Goal: Book appointment/travel/reservation

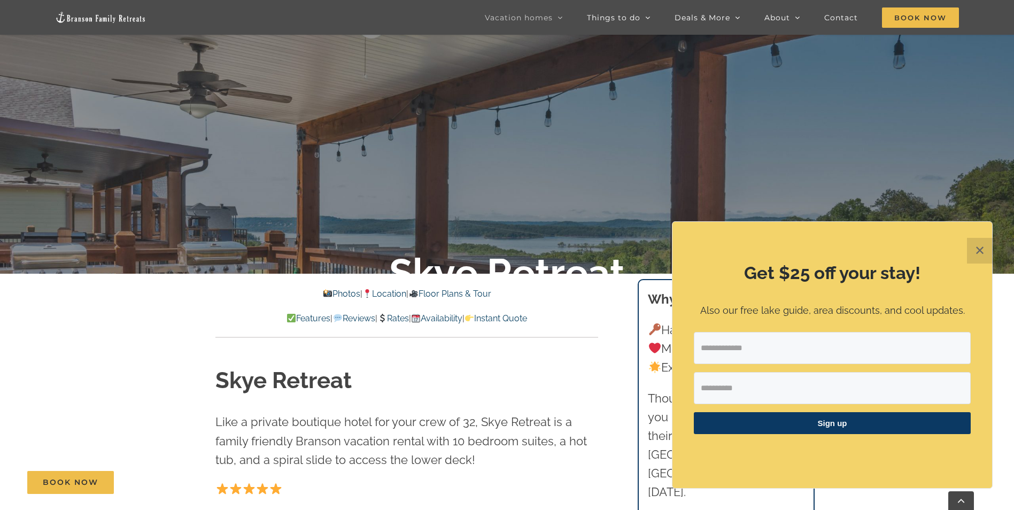
scroll to position [107, 0]
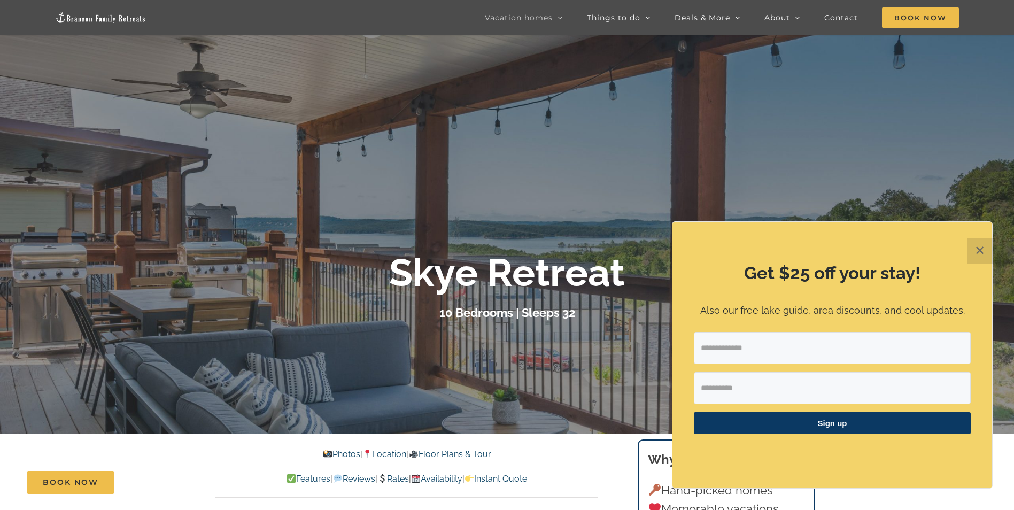
click at [978, 245] on button "✕" at bounding box center [980, 251] width 26 height 26
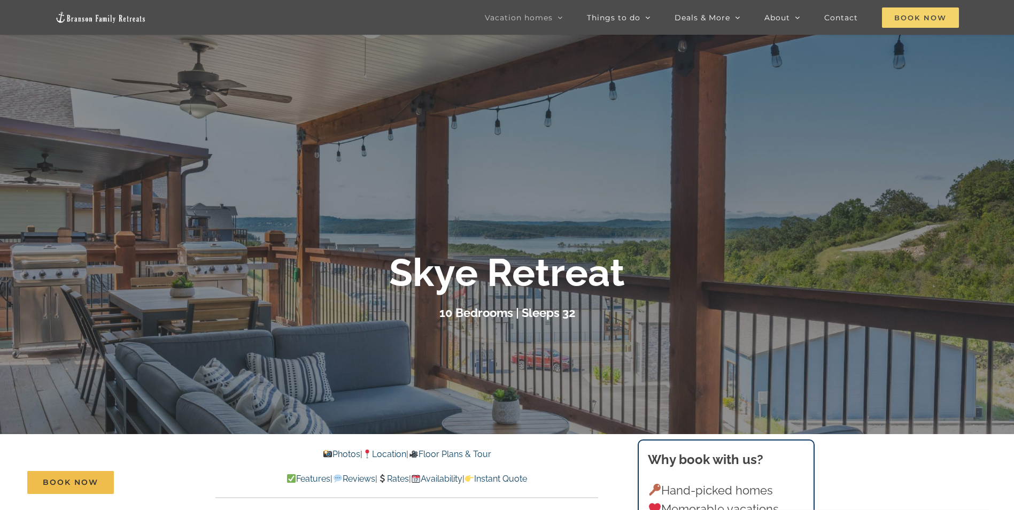
click at [901, 16] on span "Book Now" at bounding box center [920, 17] width 77 height 20
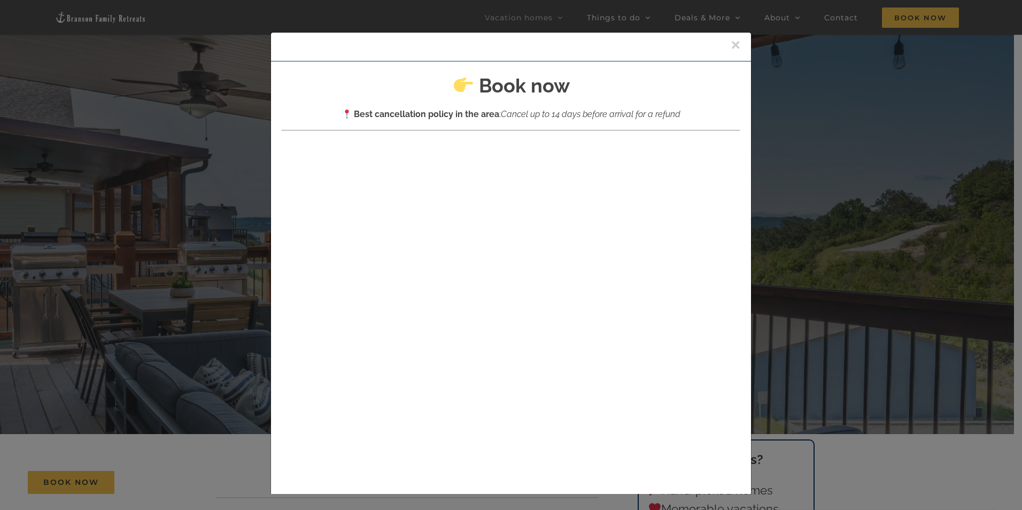
click at [731, 41] on button "×" at bounding box center [736, 45] width 10 height 16
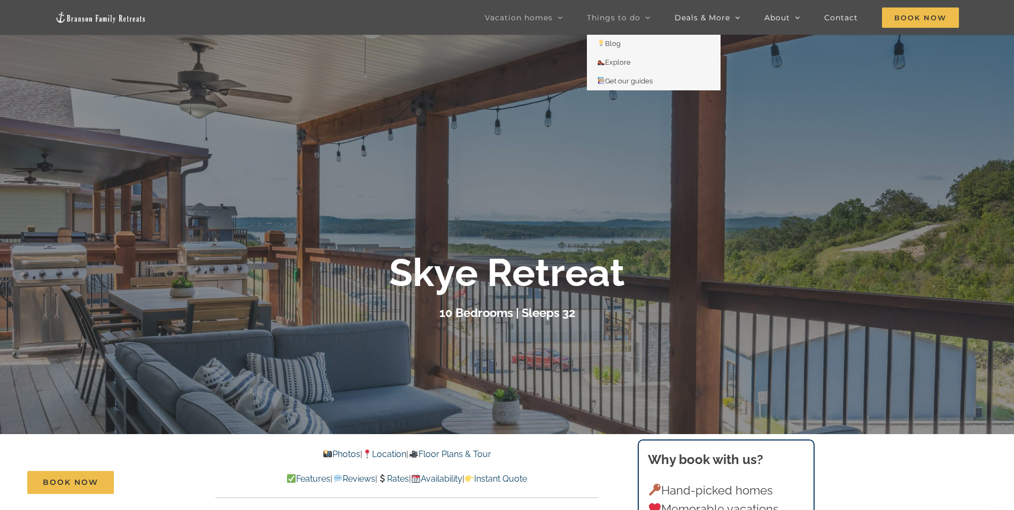
click at [614, 14] on span "Things to do" at bounding box center [613, 17] width 53 height 7
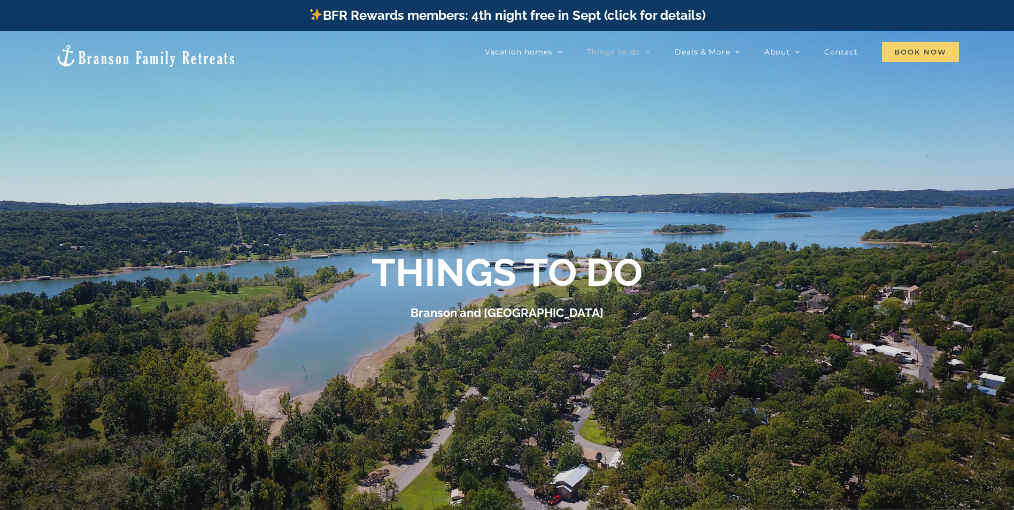
click at [934, 48] on span "Book Now" at bounding box center [920, 52] width 77 height 20
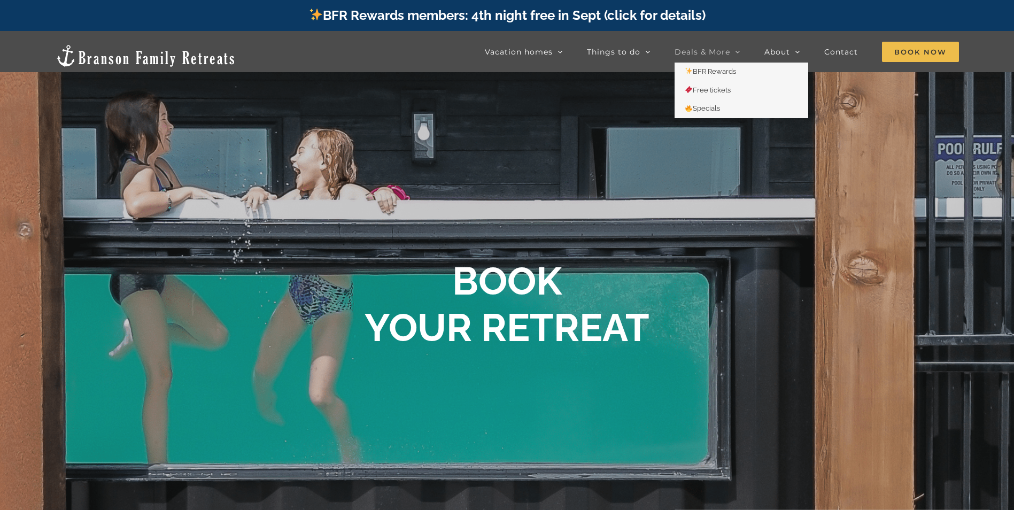
click at [691, 48] on span "Deals & More" at bounding box center [703, 51] width 56 height 7
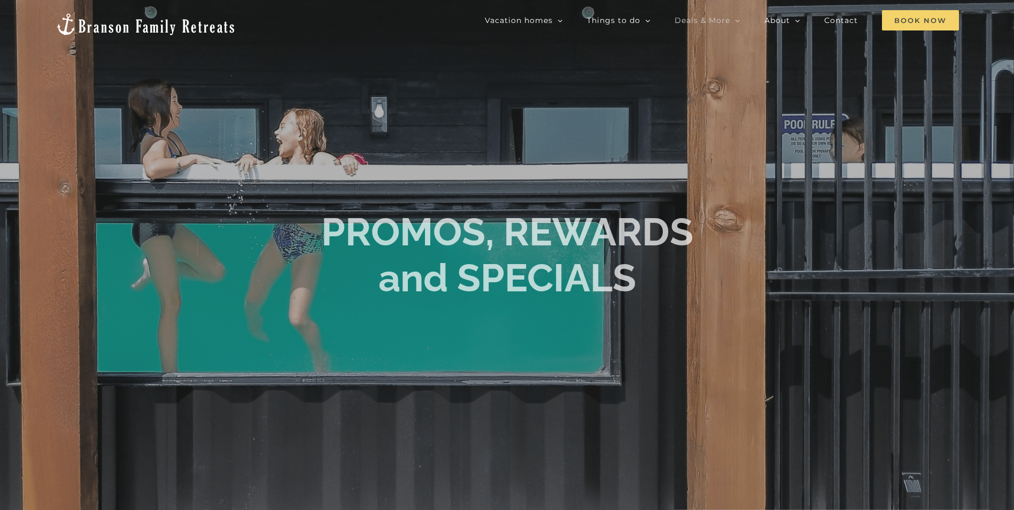
click at [924, 18] on span "Book Now" at bounding box center [920, 20] width 77 height 20
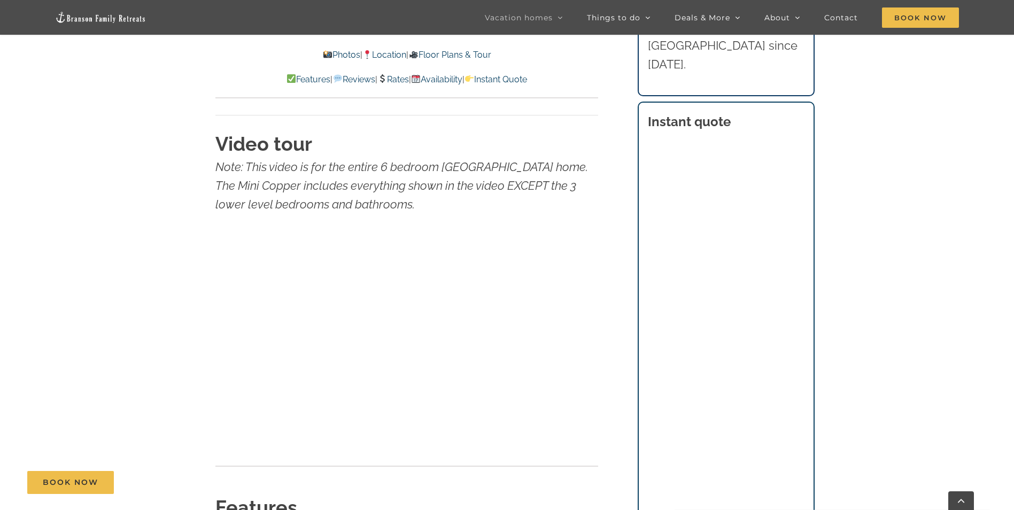
scroll to position [3849, 0]
